Goal: Transaction & Acquisition: Purchase product/service

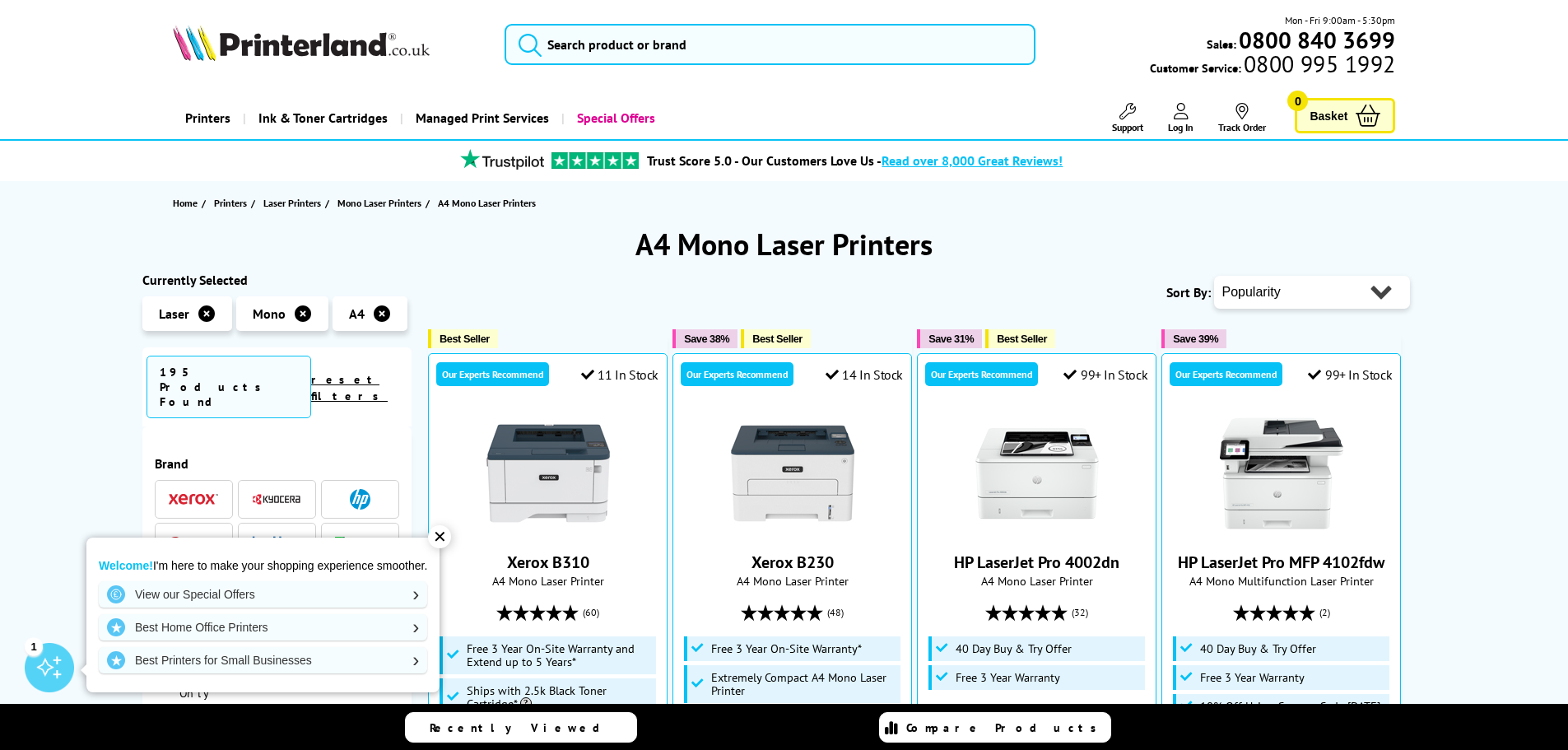
scroll to position [247, 0]
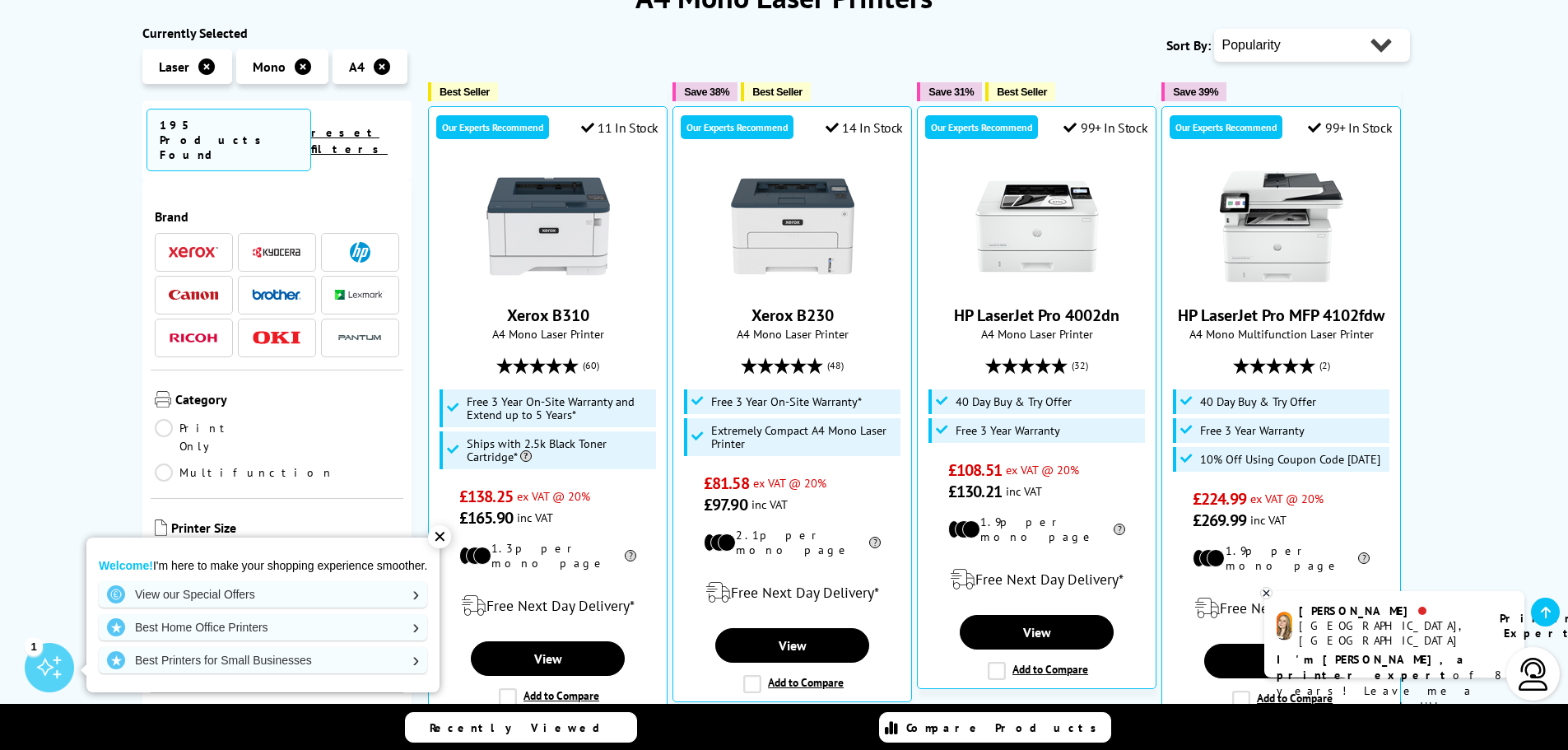
click at [443, 534] on div "✕" at bounding box center [439, 536] width 23 height 23
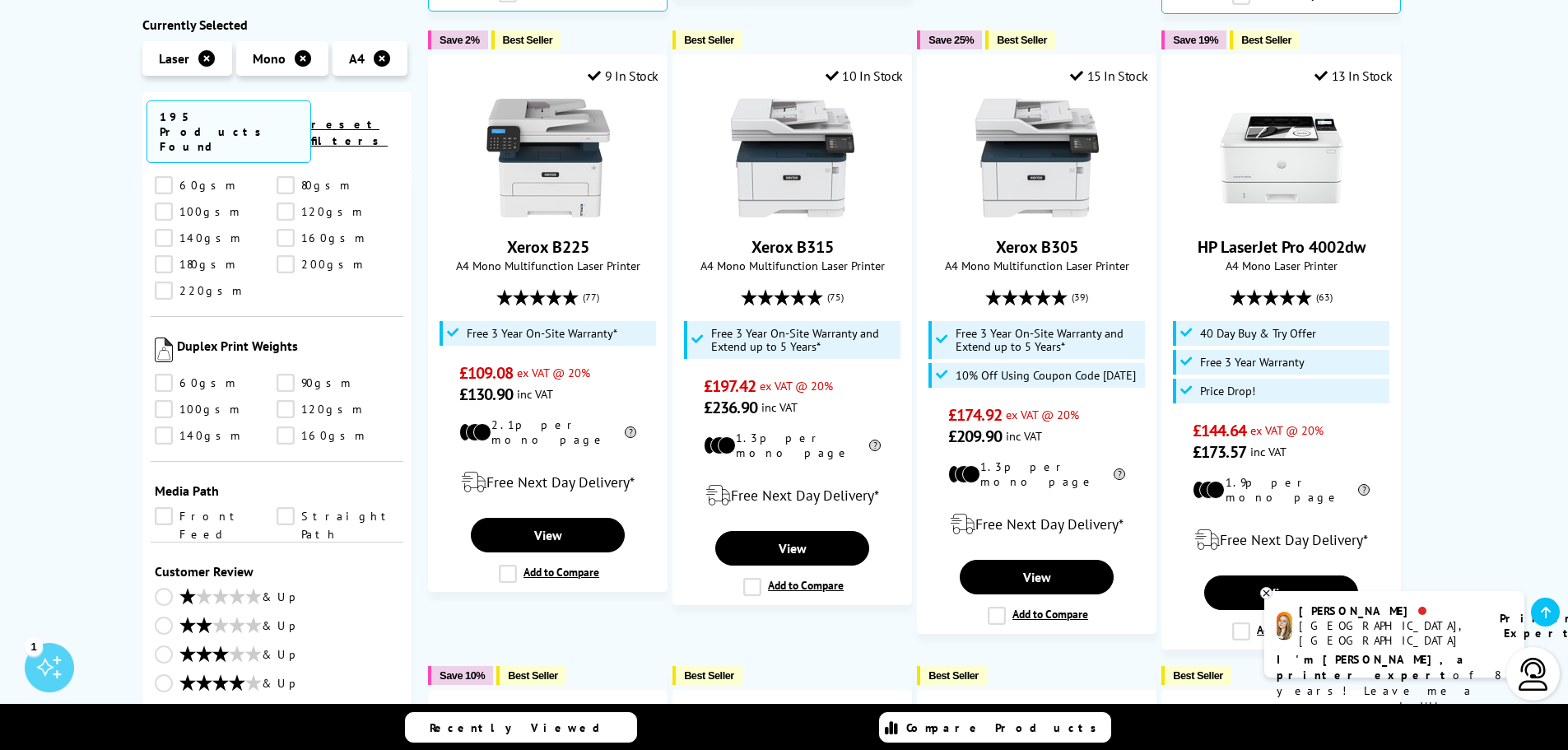
scroll to position [988, 0]
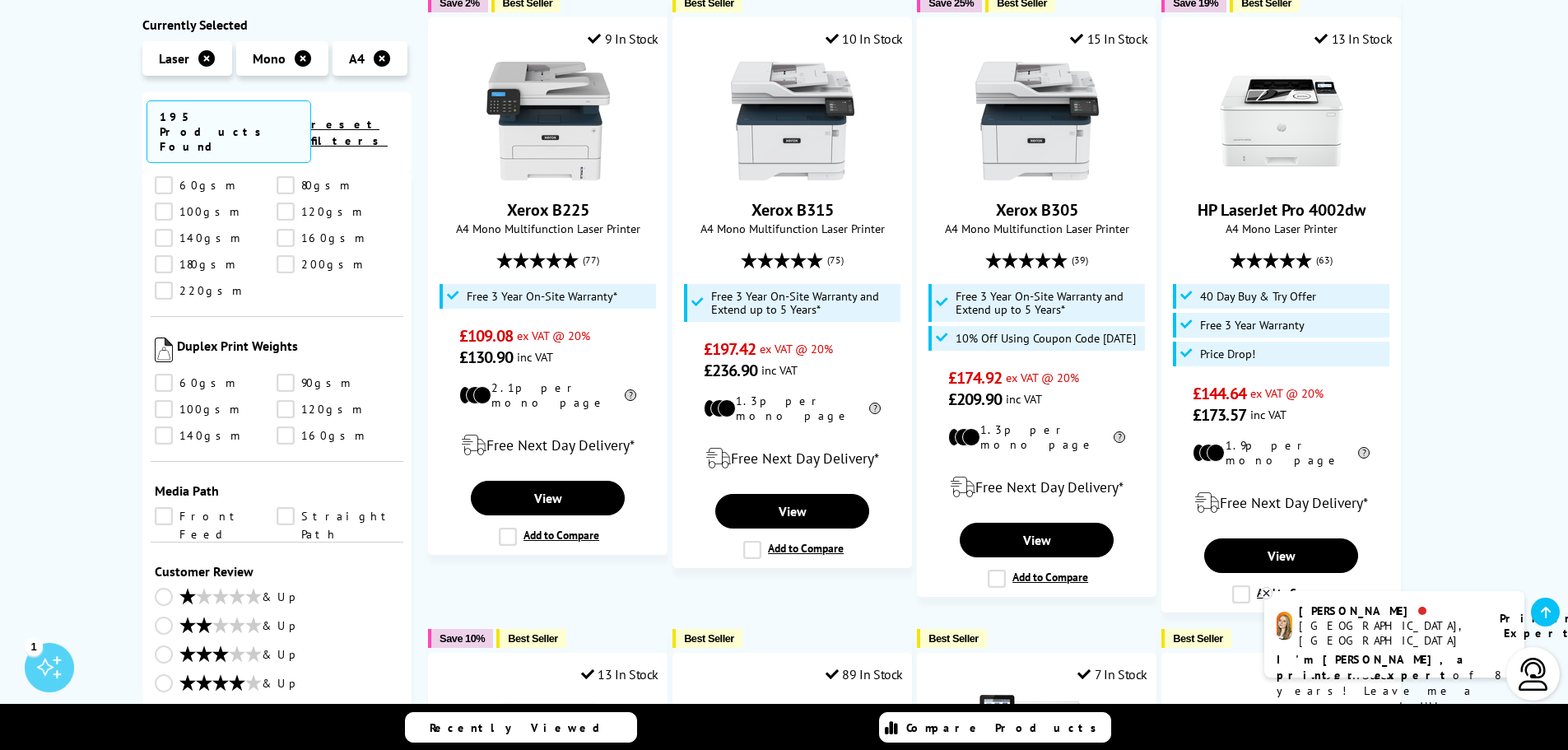
click at [196, 508] on link "Front Feed" at bounding box center [216, 517] width 122 height 18
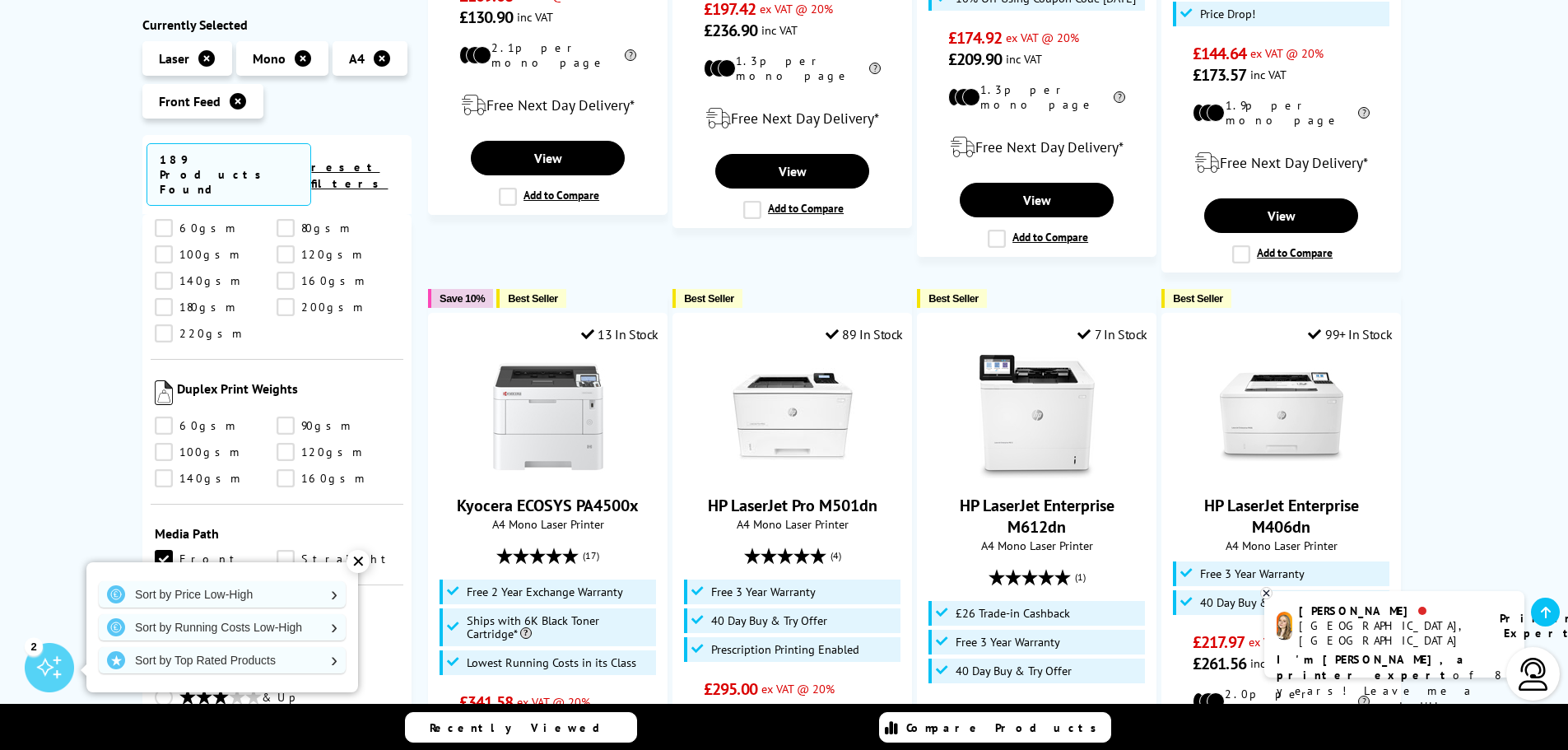
scroll to position [1318, 0]
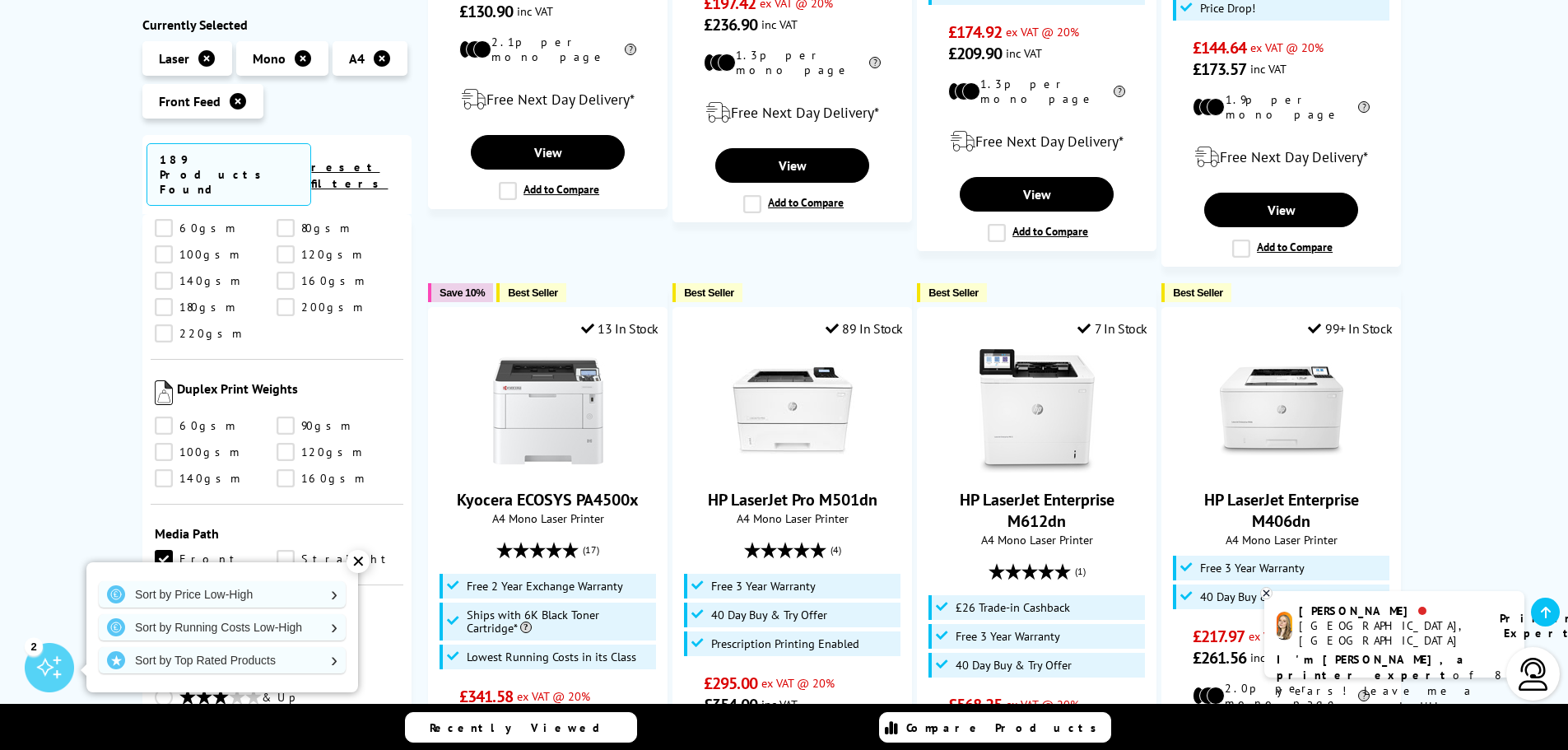
click at [362, 560] on div "✕" at bounding box center [357, 561] width 23 height 23
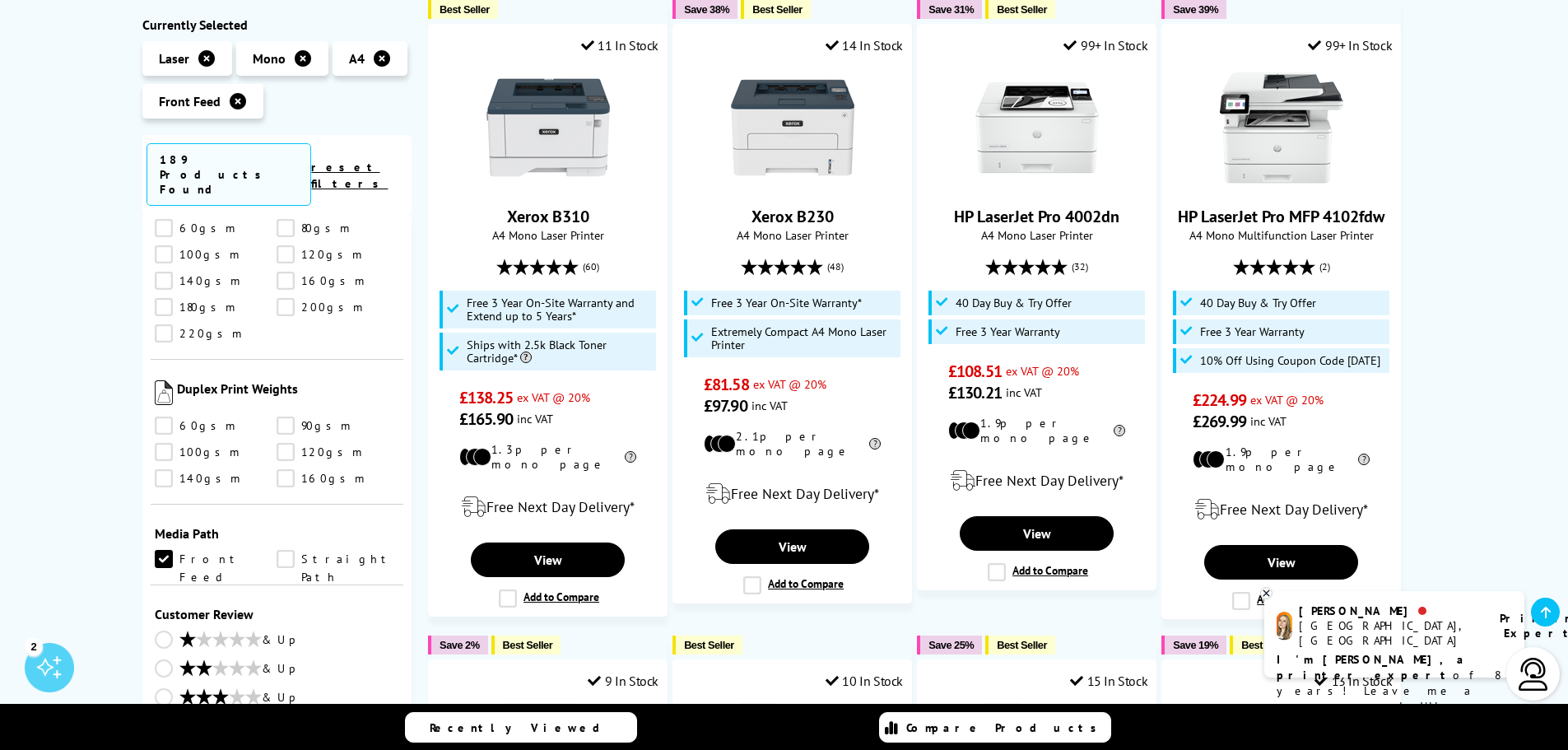
scroll to position [0, 0]
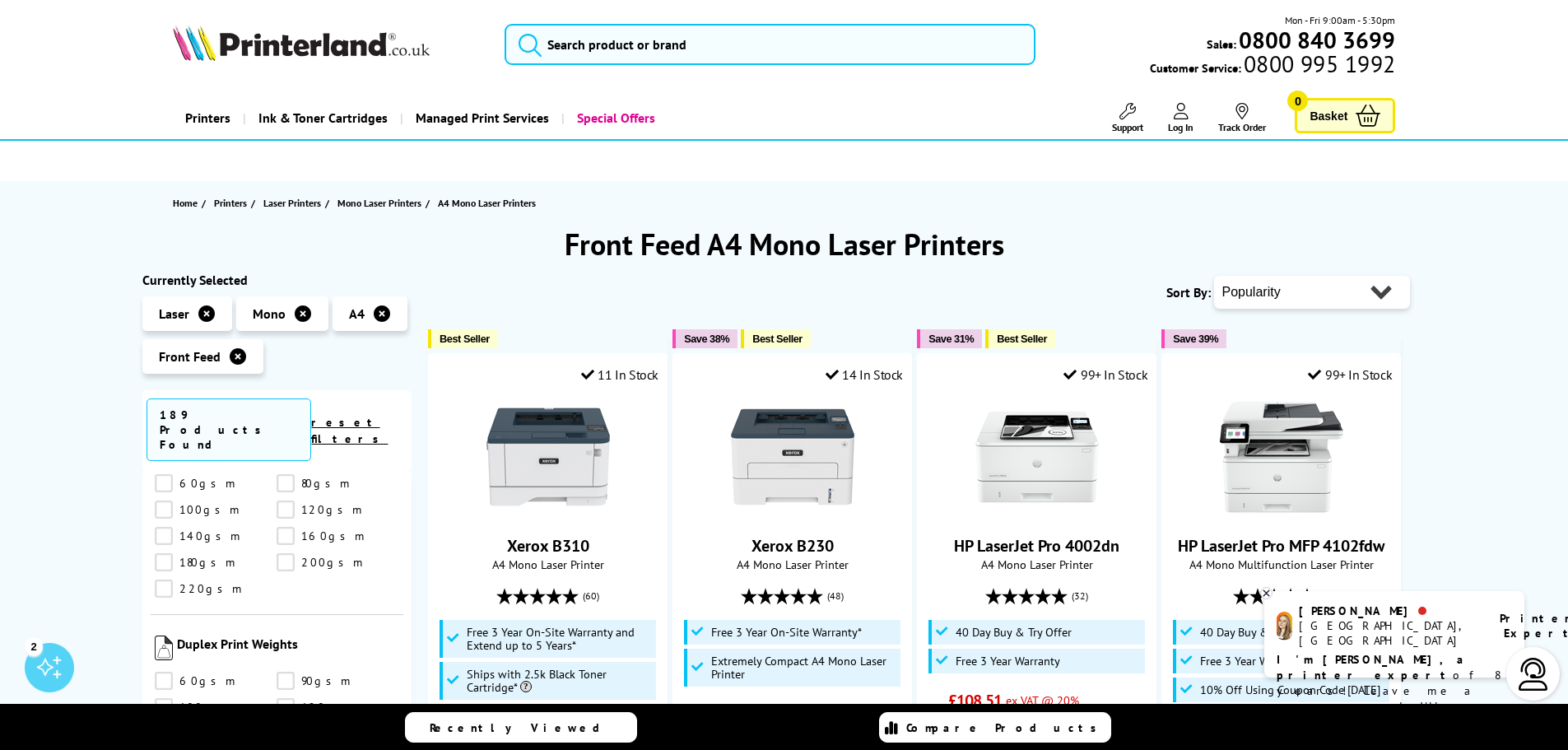
click at [1357, 302] on select "Popularity Rating Price - Low to High Price - High to Low Running Costs - Low t…" at bounding box center [1312, 292] width 196 height 33
select select "Price Descending"
click at [1214, 276] on select "Popularity Rating Price - Low to High Price - High to Low Running Costs - Low t…" at bounding box center [1312, 292] width 196 height 33
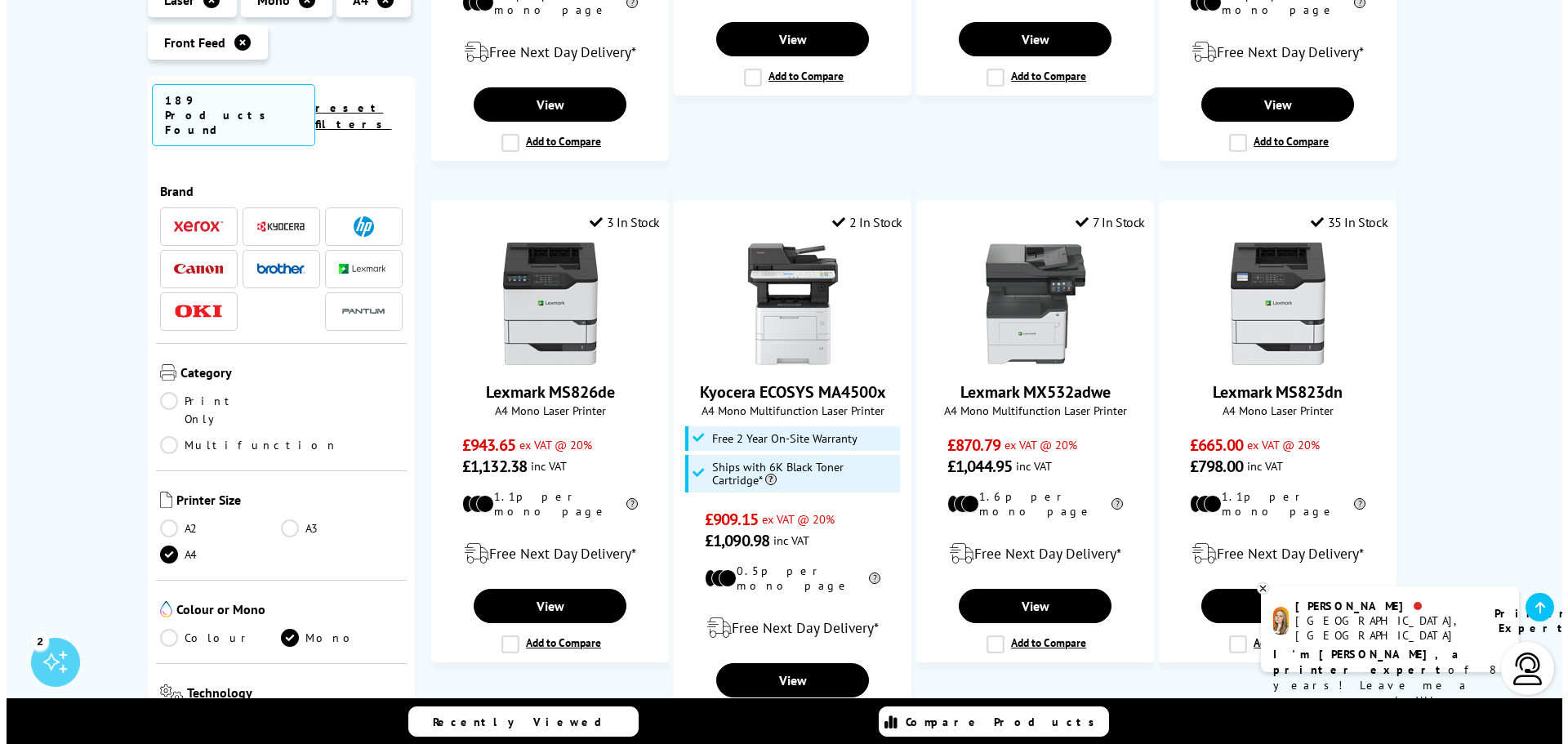
scroll to position [1389, 0]
